Goal: Task Accomplishment & Management: Manage account settings

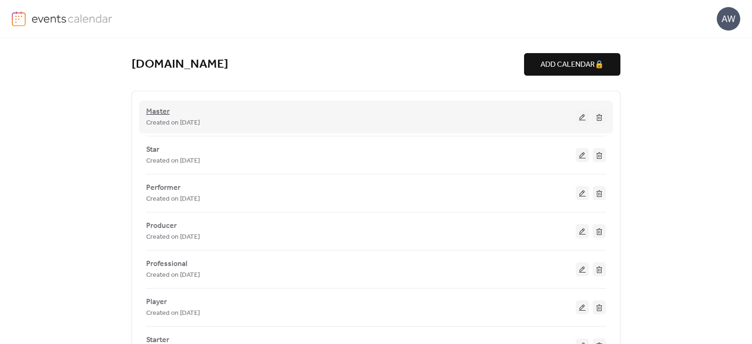
click at [159, 110] on span "Master" at bounding box center [158, 111] width 24 height 11
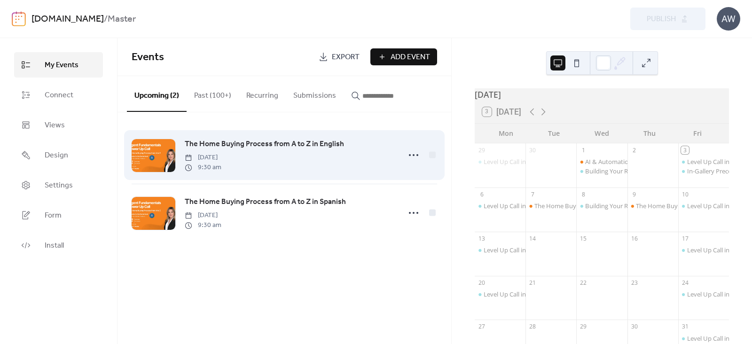
click at [249, 143] on span "The Home Buying Process from A to Z in English" at bounding box center [264, 144] width 159 height 11
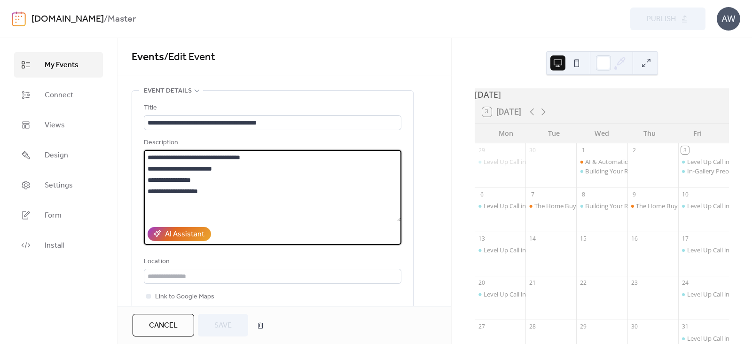
drag, startPoint x: 258, startPoint y: 158, endPoint x: 148, endPoint y: 158, distance: 109.6
click at [148, 158] on textarea "**********" at bounding box center [273, 185] width 258 height 71
click at [92, 19] on link "[DOMAIN_NAME]" at bounding box center [68, 19] width 72 height 18
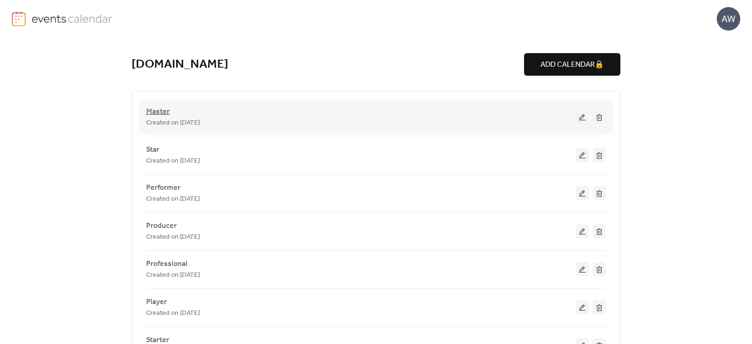
click at [161, 108] on span "Master" at bounding box center [158, 111] width 24 height 11
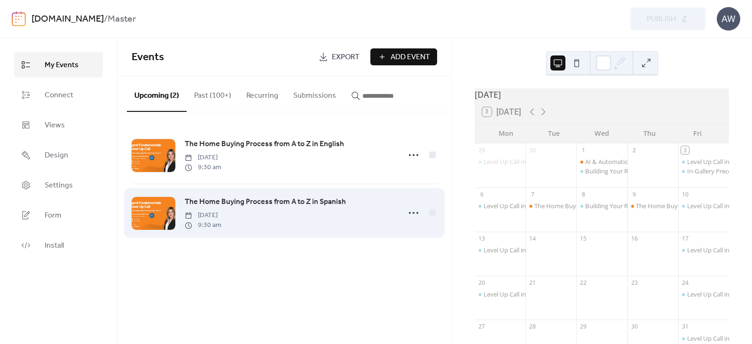
click at [209, 202] on span "The Home Buying Process from A to Z in Spanish" at bounding box center [265, 202] width 161 height 11
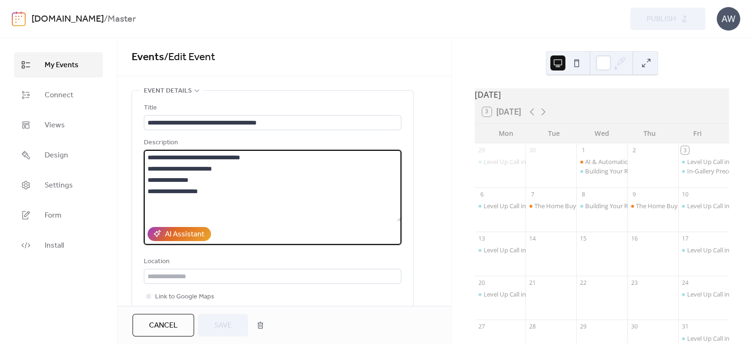
drag, startPoint x: 279, startPoint y: 158, endPoint x: 147, endPoint y: 156, distance: 131.7
click at [147, 156] on textarea "**********" at bounding box center [273, 185] width 258 height 71
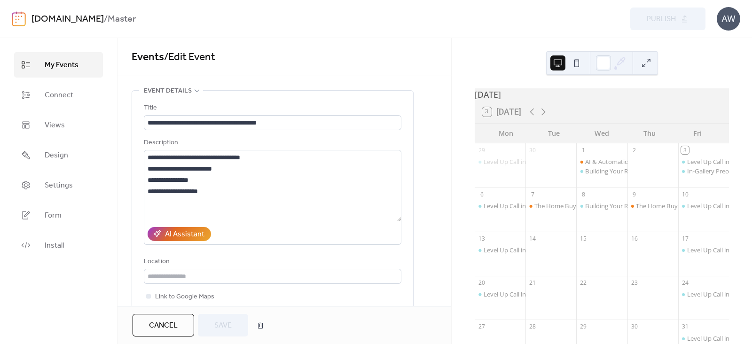
click at [330, 55] on span "Events / Edit Event" at bounding box center [285, 57] width 306 height 19
click at [183, 321] on button "Cancel" at bounding box center [164, 325] width 62 height 23
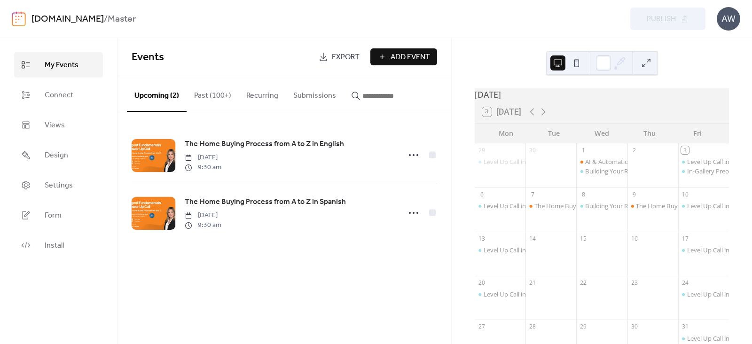
click at [330, 10] on div "[DOMAIN_NAME] / Master Preview Publish AW" at bounding box center [376, 19] width 729 height 38
